Goal: Task Accomplishment & Management: Manage account settings

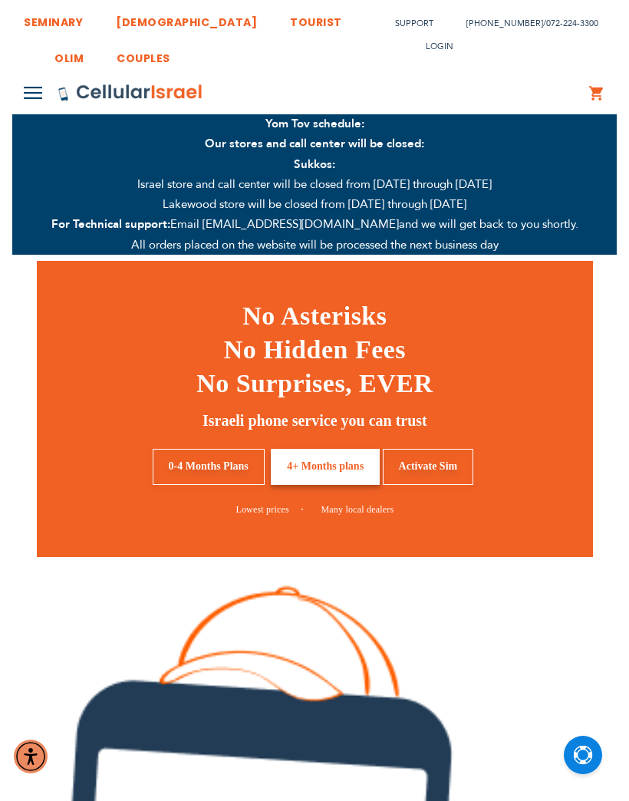
click at [426, 44] on span "Login" at bounding box center [440, 47] width 28 height 12
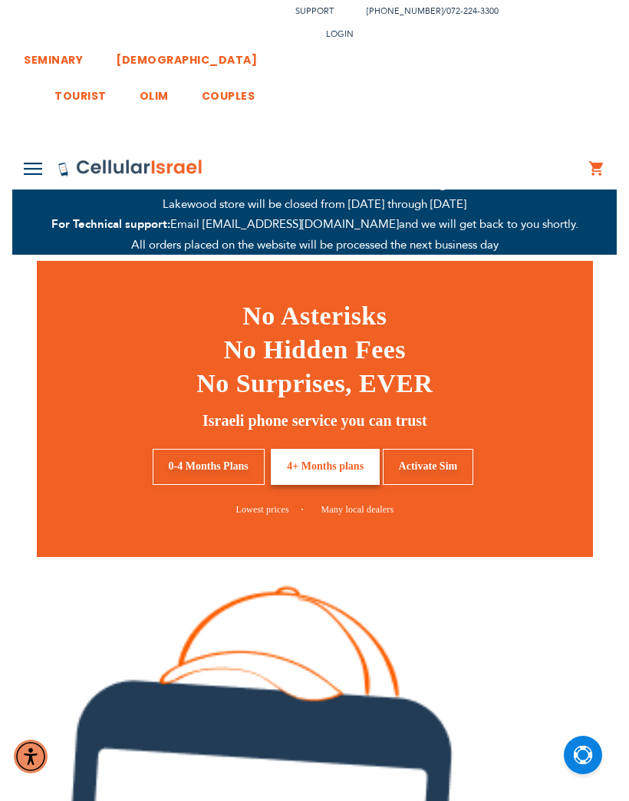
click at [476, 112] on link "Login" at bounding box center [466, 129] width 256 height 35
